Goal: Complete application form

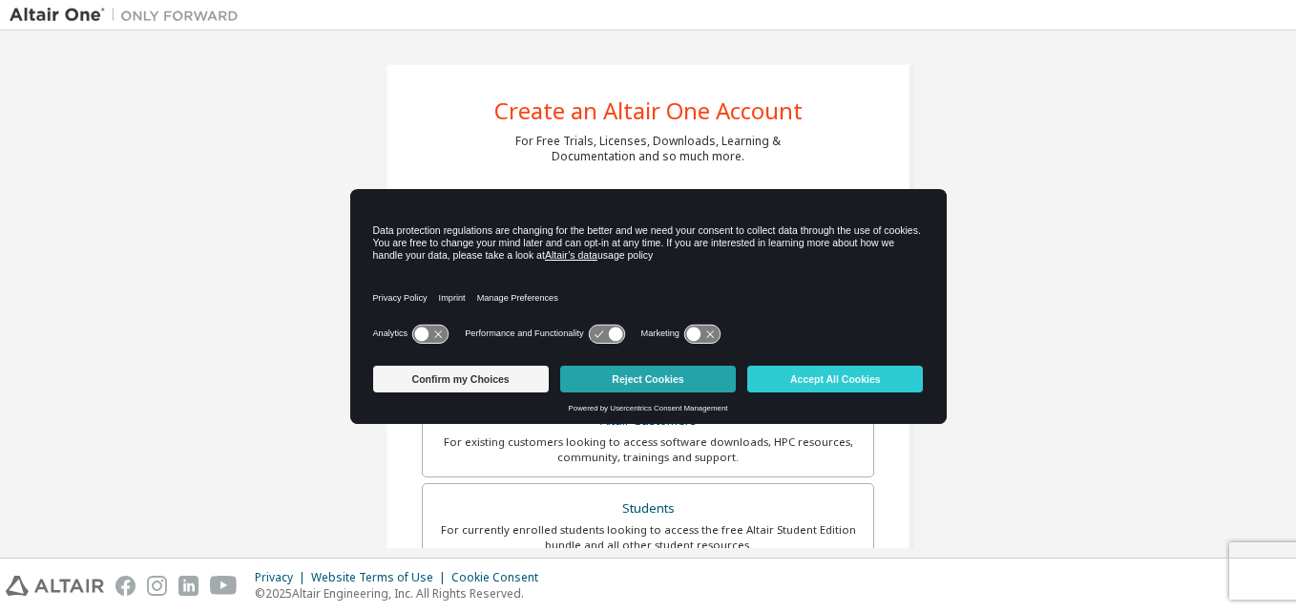
click at [643, 369] on button "Reject Cookies" at bounding box center [648, 378] width 176 height 27
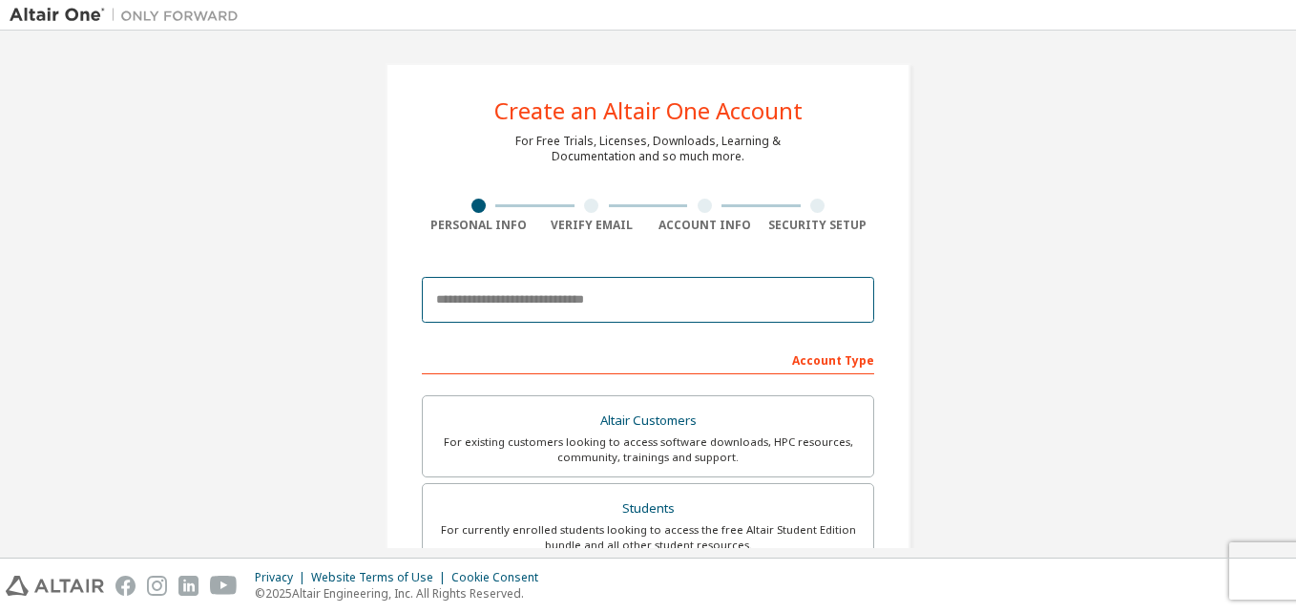
click at [594, 289] on input "email" at bounding box center [648, 300] width 452 height 46
click at [634, 302] on input "**********" at bounding box center [648, 300] width 452 height 46
type input "**********"
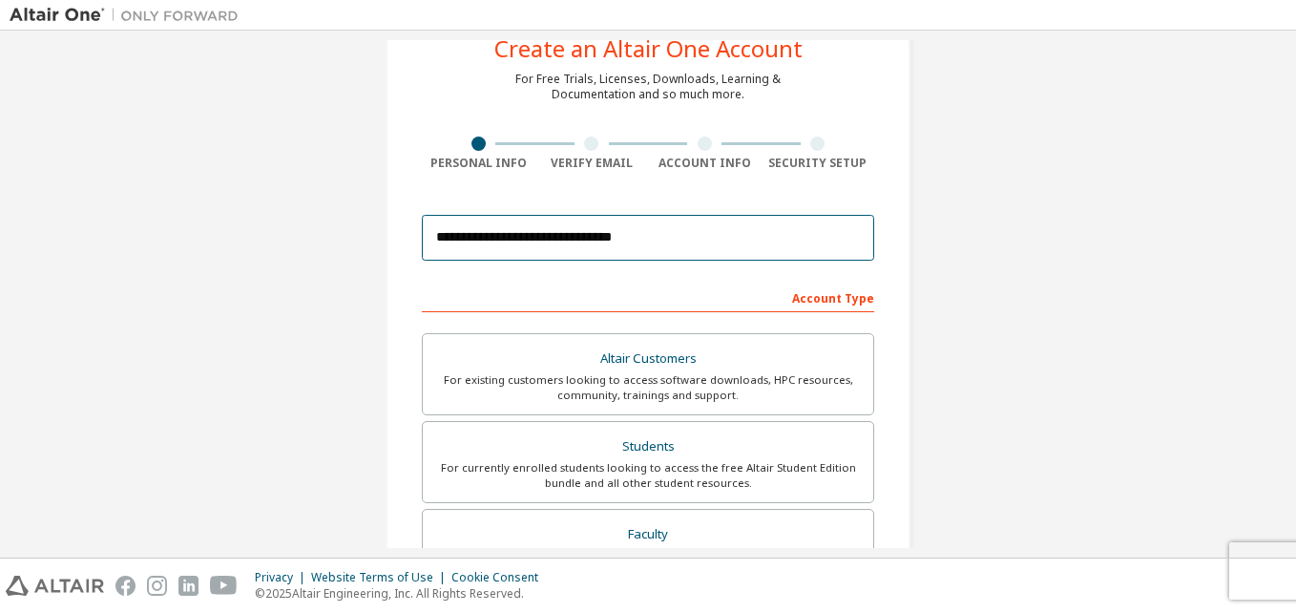
scroll to position [95, 0]
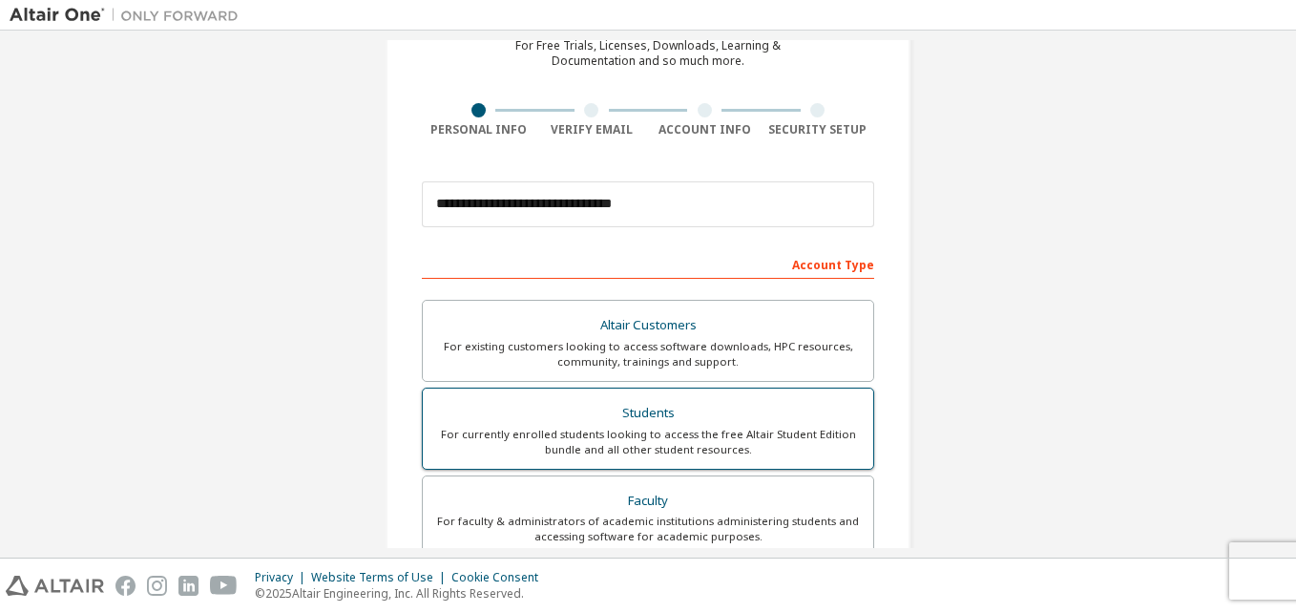
click at [622, 431] on div "For currently enrolled students looking to access the free Altair Student Editi…" at bounding box center [647, 442] width 427 height 31
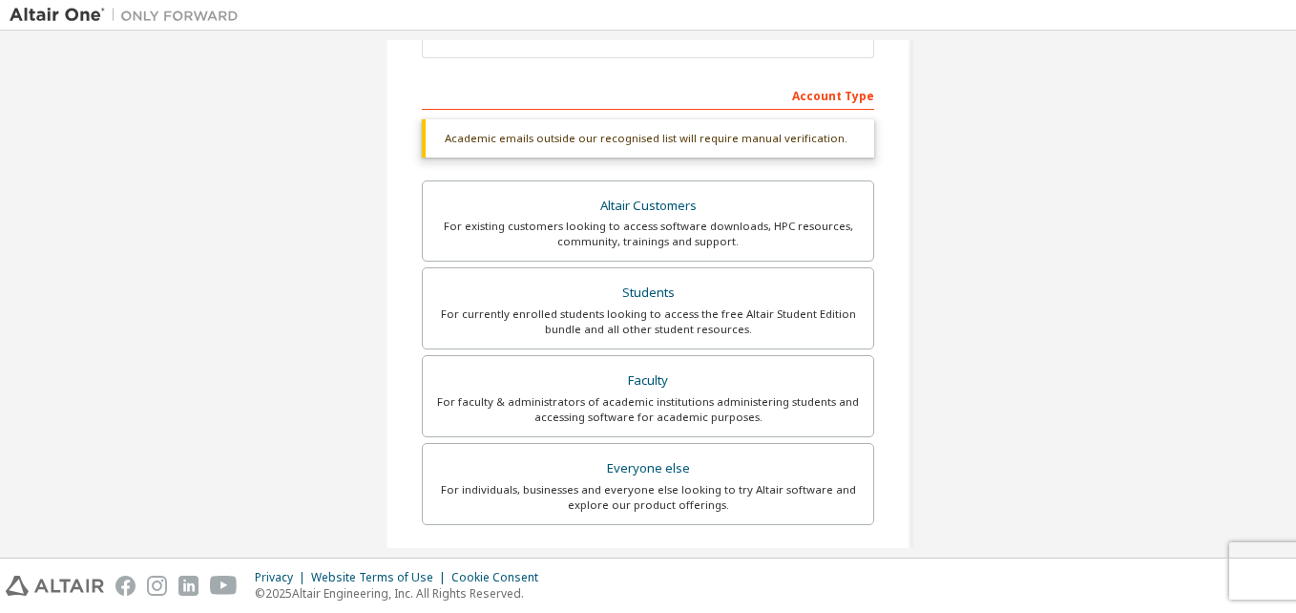
scroll to position [286, 0]
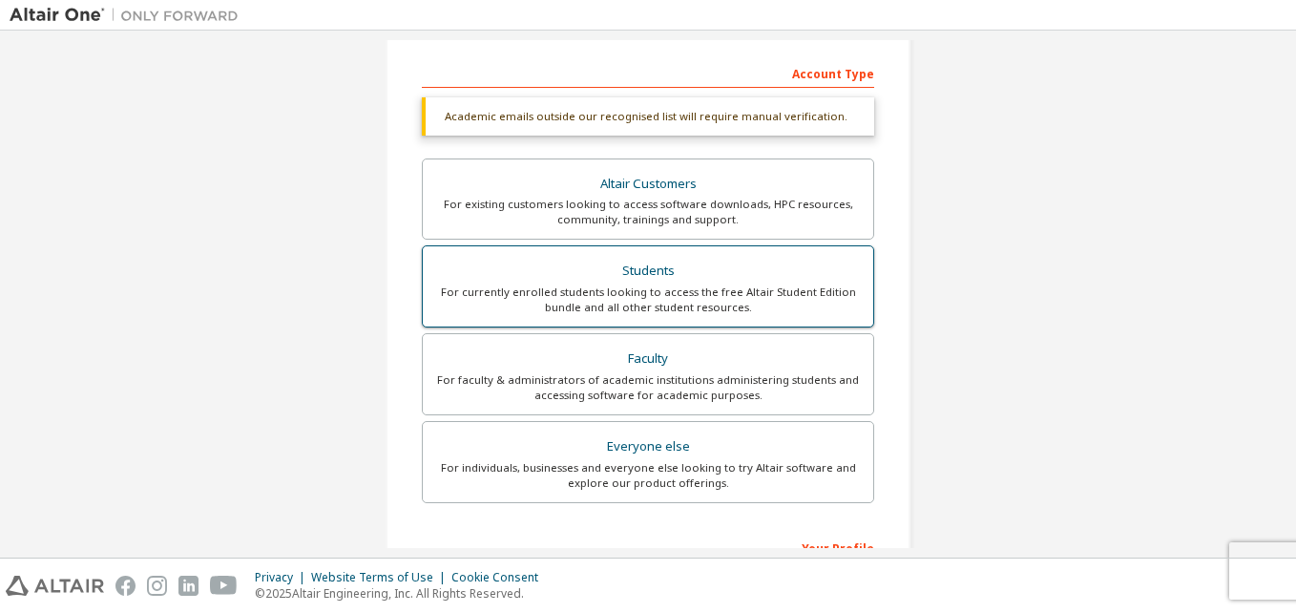
click at [623, 284] on div "For currently enrolled students looking to access the free Altair Student Editi…" at bounding box center [647, 299] width 427 height 31
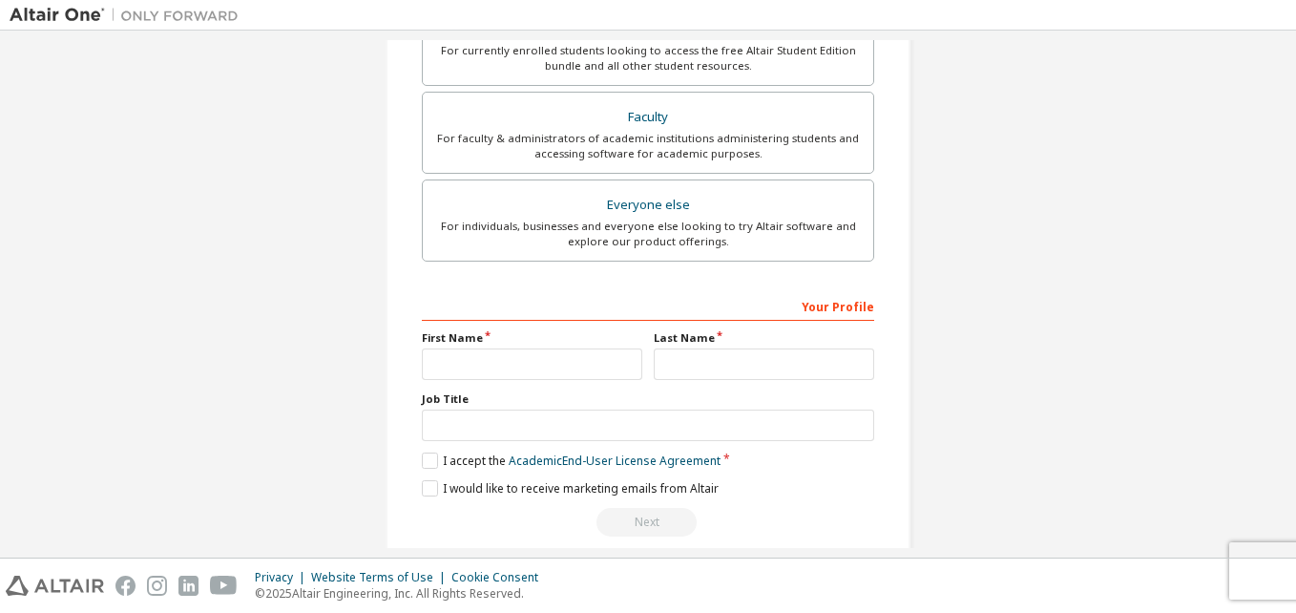
scroll to position [552, 0]
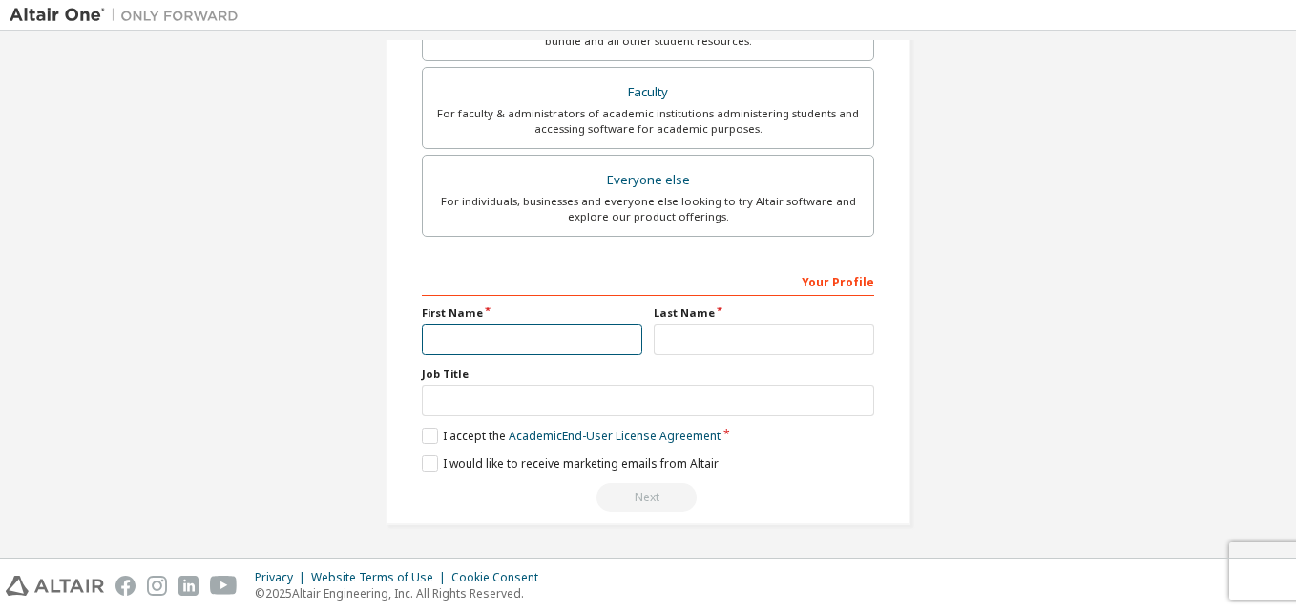
click at [548, 339] on input "text" at bounding box center [532, 338] width 220 height 31
type input "*******"
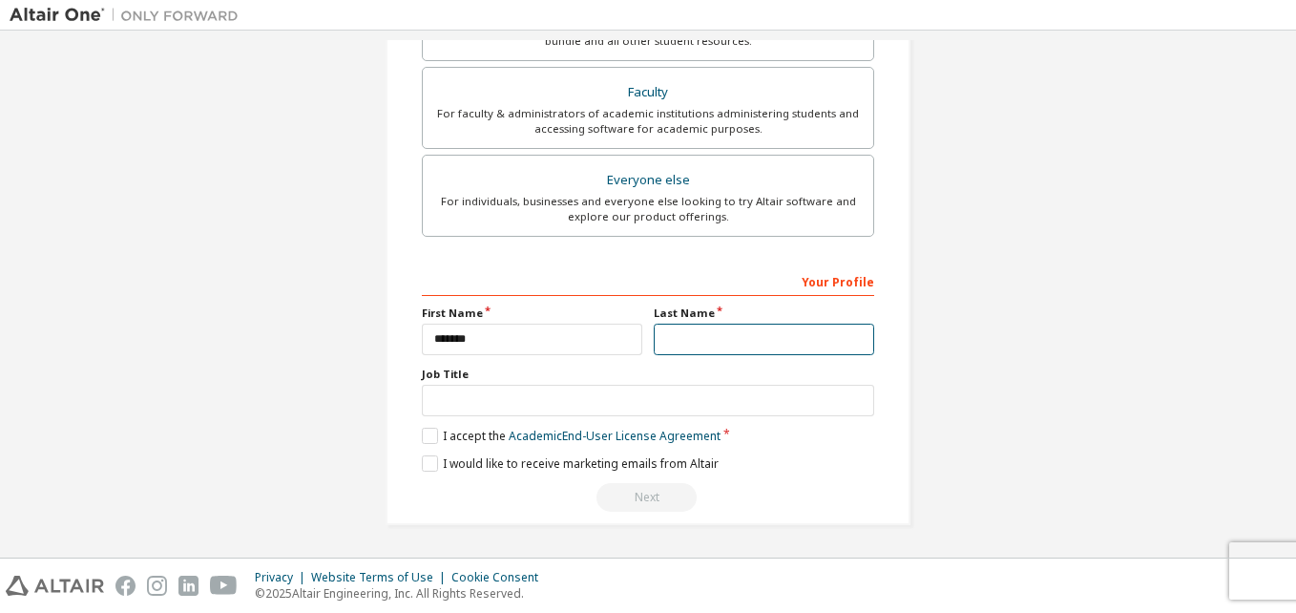
click at [707, 347] on input "text" at bounding box center [764, 338] width 220 height 31
type input "**********"
click at [422, 434] on label "I accept the Academic End-User License Agreement" at bounding box center [571, 435] width 299 height 16
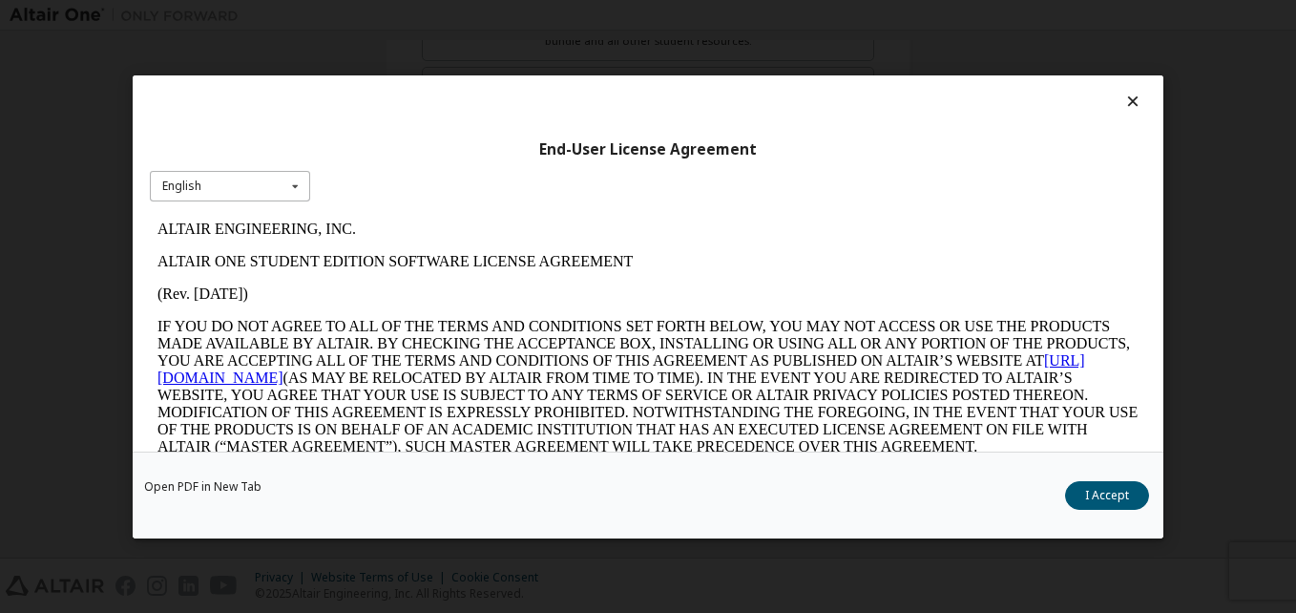
scroll to position [0, 0]
click at [236, 197] on div "English English" at bounding box center [230, 185] width 160 height 31
click at [237, 197] on div "English English" at bounding box center [230, 185] width 160 height 31
click at [1107, 497] on button "I Accept" at bounding box center [1107, 494] width 84 height 29
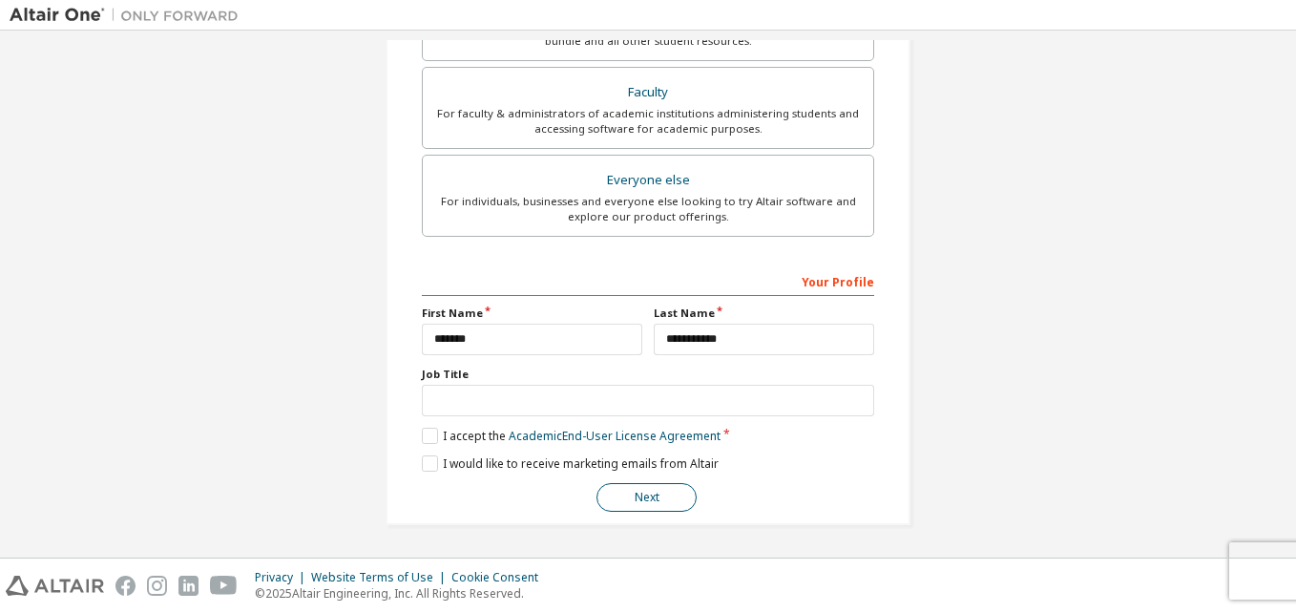
click at [621, 491] on button "Next" at bounding box center [646, 497] width 100 height 29
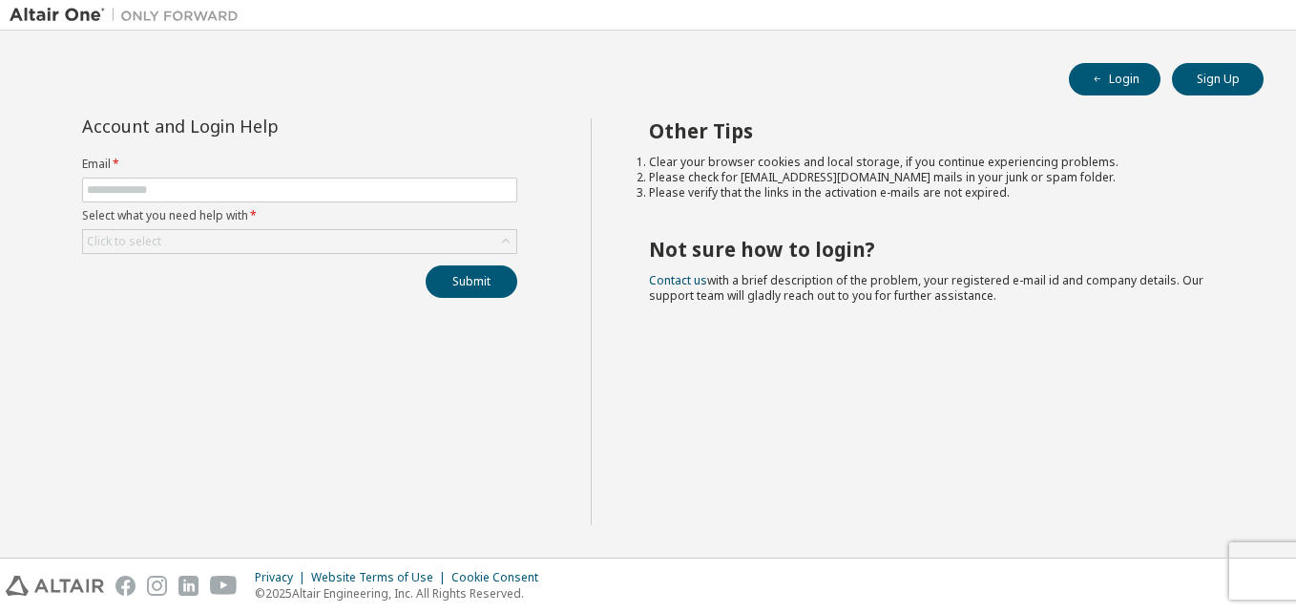
click at [115, 176] on form "Email * Select what you need help with * Click to select" at bounding box center [299, 204] width 435 height 97
drag, startPoint x: 115, startPoint y: 176, endPoint x: 127, endPoint y: 196, distance: 23.1
click at [127, 196] on input "text" at bounding box center [300, 189] width 426 height 15
type input "**********"
click at [149, 244] on div "Click to select" at bounding box center [124, 241] width 74 height 15
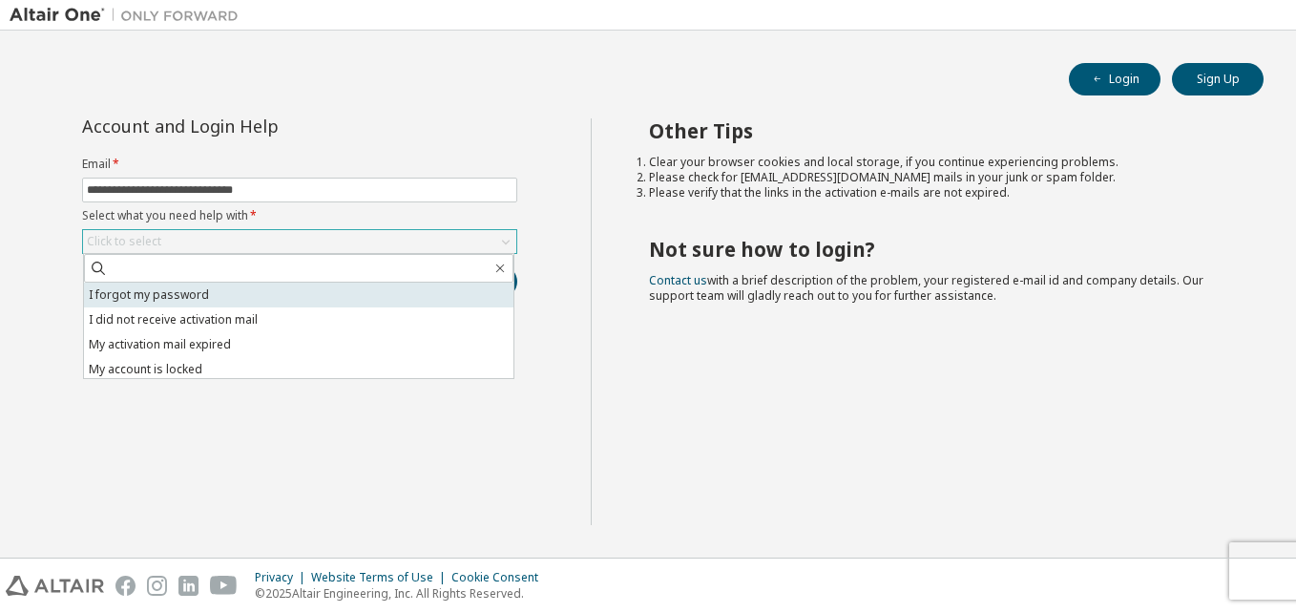
click at [173, 291] on li "I forgot my password" at bounding box center [298, 294] width 429 height 25
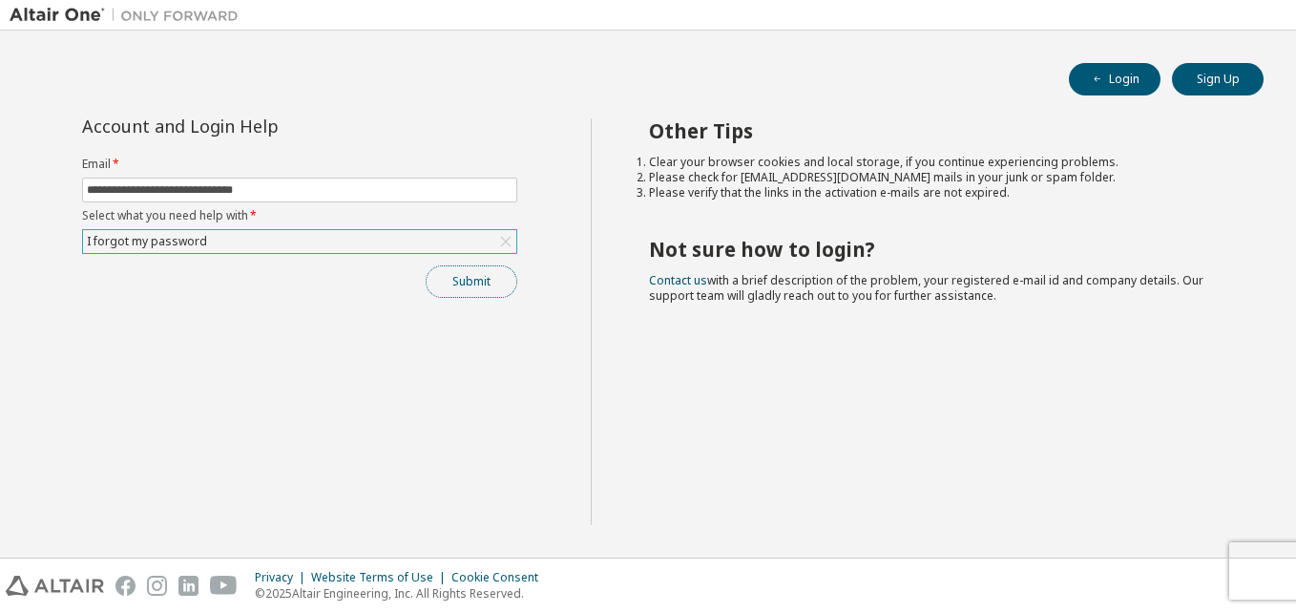
click at [501, 293] on button "Submit" at bounding box center [472, 281] width 92 height 32
